Goal: Transaction & Acquisition: Purchase product/service

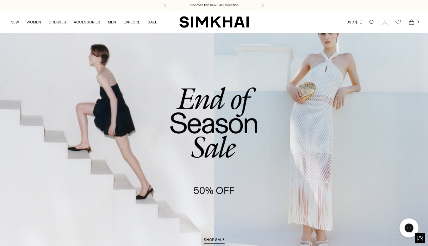
click at [31, 20] on link "WOMEN" at bounding box center [34, 22] width 15 height 14
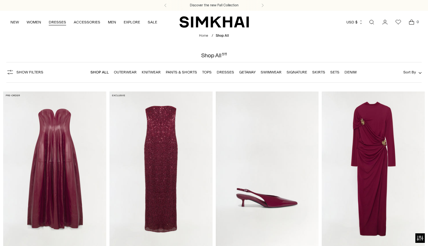
click at [58, 22] on link "DRESSES" at bounding box center [57, 22] width 17 height 14
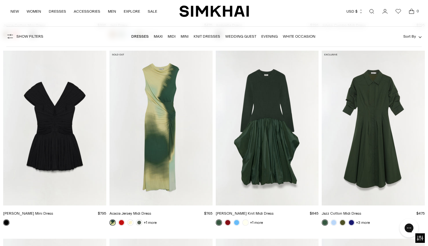
scroll to position [2267, 0]
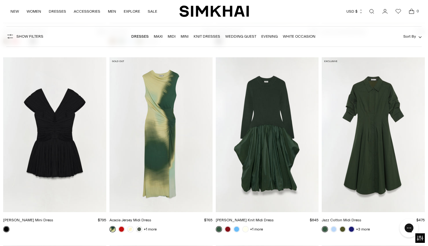
click at [0, 0] on img "Jazz Cotton Midi Dress" at bounding box center [0, 0] width 0 height 0
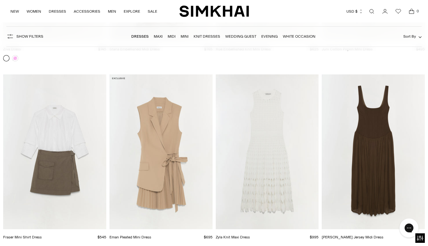
scroll to position [4797, 0]
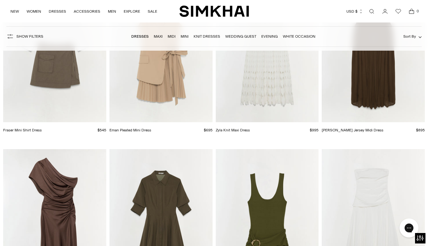
click at [419, 239] on icon "Open accessiBe: accessibility options, statement and help" at bounding box center [419, 237] width 7 height 5
click at [0, 0] on img "Arie Dress" at bounding box center [0, 0] width 0 height 0
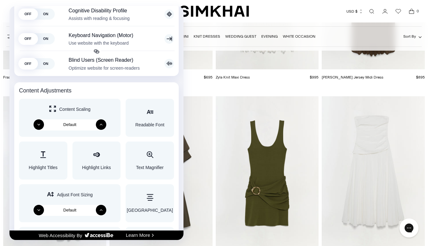
scroll to position [0, 0]
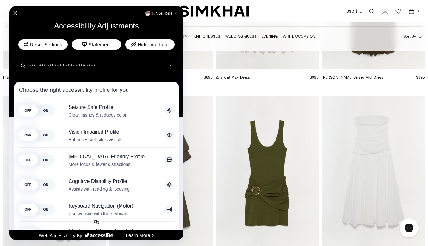
click at [22, 14] on div "English" at bounding box center [96, 13] width 174 height 8
click at [11, 12] on div "English" at bounding box center [96, 13] width 174 height 8
click at [15, 13] on icon "Close Accessibility Interface" at bounding box center [15, 13] width 4 height 4
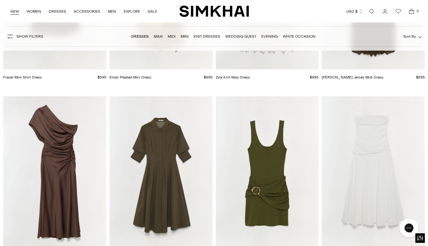
click at [17, 12] on link "NEW" at bounding box center [14, 11] width 9 height 14
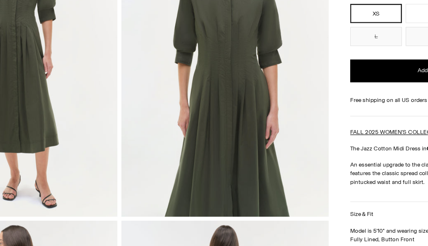
scroll to position [16, 0]
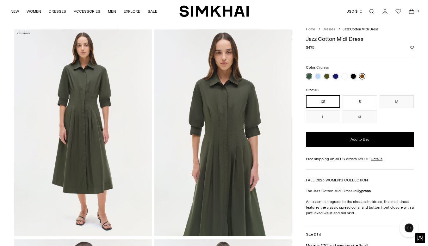
click at [362, 76] on link at bounding box center [362, 76] width 6 height 6
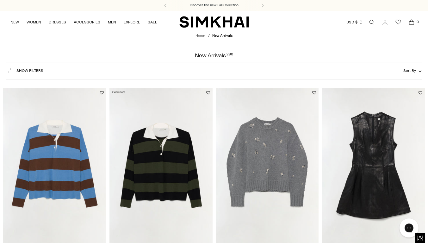
click at [62, 23] on link "DRESSES" at bounding box center [57, 22] width 17 height 14
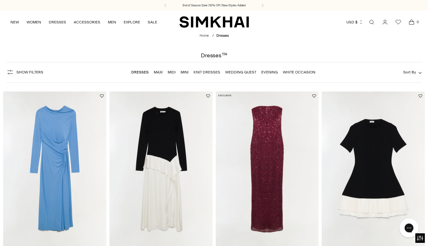
click at [172, 73] on link "Midi" at bounding box center [172, 72] width 8 height 4
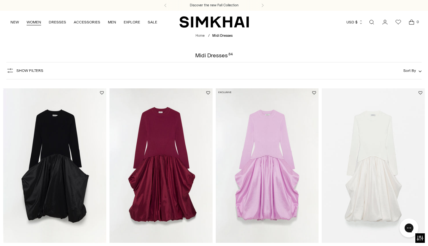
click at [34, 23] on link "WOMEN" at bounding box center [34, 22] width 15 height 14
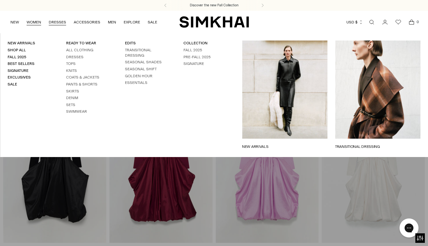
click at [58, 19] on link "DRESSES" at bounding box center [57, 22] width 17 height 14
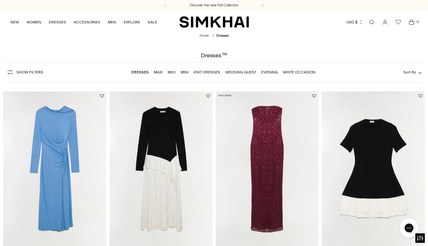
click at [158, 71] on link "Maxi" at bounding box center [158, 72] width 9 height 4
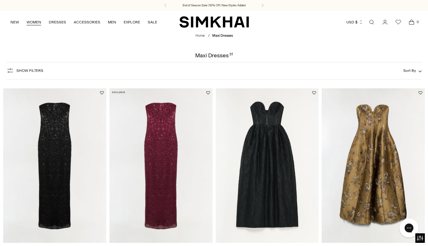
click at [32, 24] on link "WOMEN" at bounding box center [34, 22] width 15 height 14
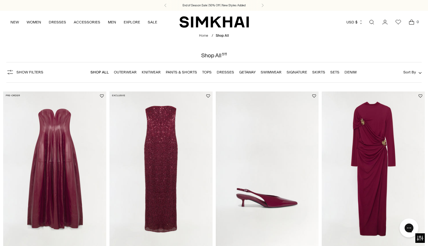
click at [223, 72] on link "Dresses" at bounding box center [225, 72] width 17 height 4
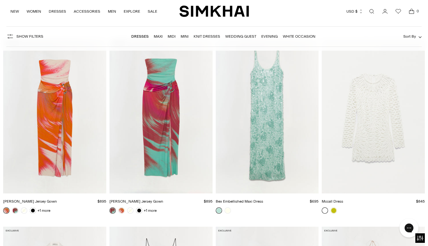
scroll to position [5270, 0]
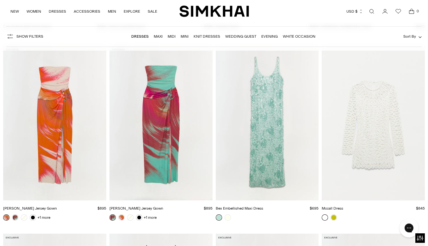
click at [372, 11] on icon "Open search modal" at bounding box center [371, 11] width 3 height 3
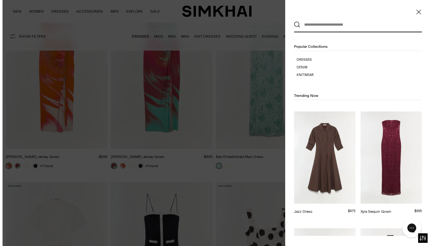
scroll to position [0, 0]
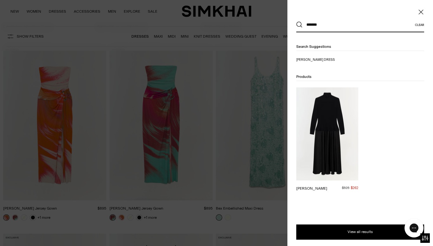
type input "*******"
click at [334, 134] on img at bounding box center [327, 133] width 62 height 93
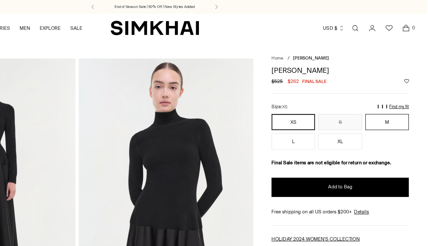
click at [397, 94] on button "M" at bounding box center [396, 95] width 34 height 13
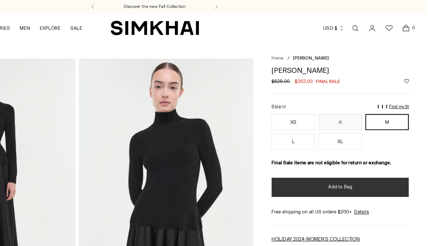
click at [386, 146] on button "Add to Bag" at bounding box center [360, 146] width 108 height 15
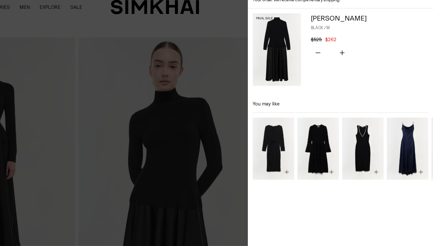
click at [271, 34] on div at bounding box center [216, 123] width 433 height 246
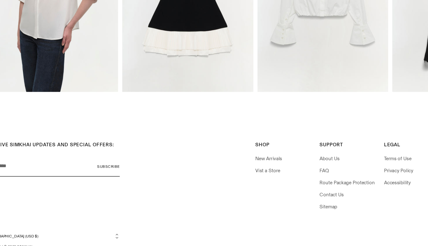
scroll to position [875, 0]
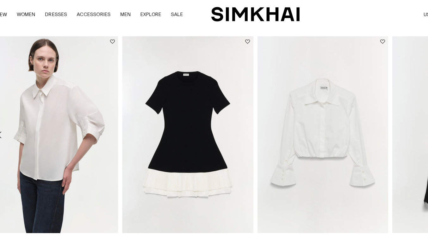
click at [0, 0] on img "Gemma Poplin Shirt" at bounding box center [0, 0] width 0 height 0
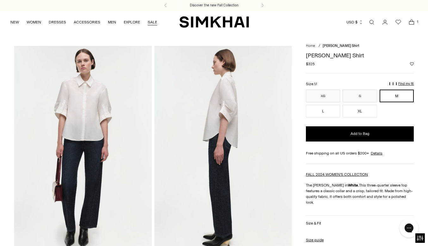
click at [153, 21] on link "SALE" at bounding box center [152, 22] width 9 height 14
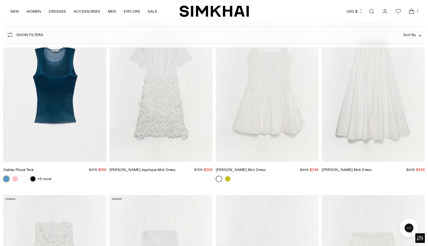
scroll to position [3219, 0]
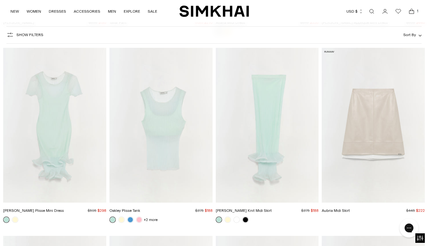
click at [416, 12] on span "1" at bounding box center [418, 11] width 6 height 6
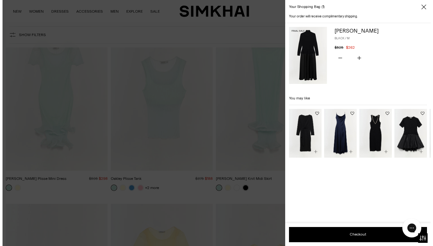
scroll to position [1841, 0]
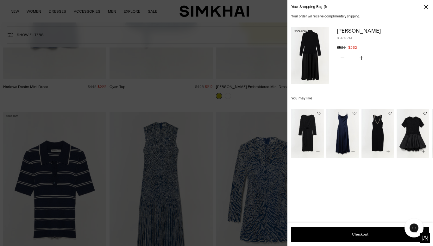
click at [394, 80] on div "[PERSON_NAME] BLACK / M $525 $262 Unit price / per You have the maximum number …" at bounding box center [382, 55] width 92 height 57
click at [255, 75] on div at bounding box center [216, 123] width 433 height 246
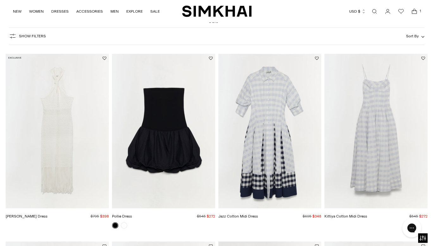
scroll to position [0, 0]
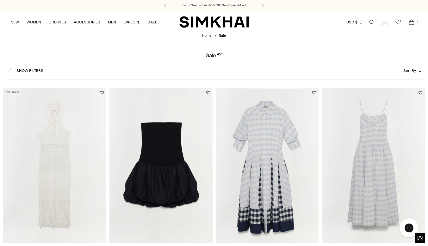
click at [411, 21] on icon "Open cart modal" at bounding box center [411, 22] width 9 height 6
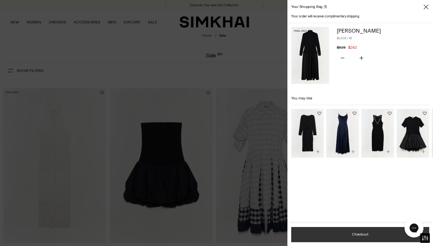
click at [366, 236] on button "Checkout" at bounding box center [360, 234] width 138 height 15
